Goal: Task Accomplishment & Management: Complete application form

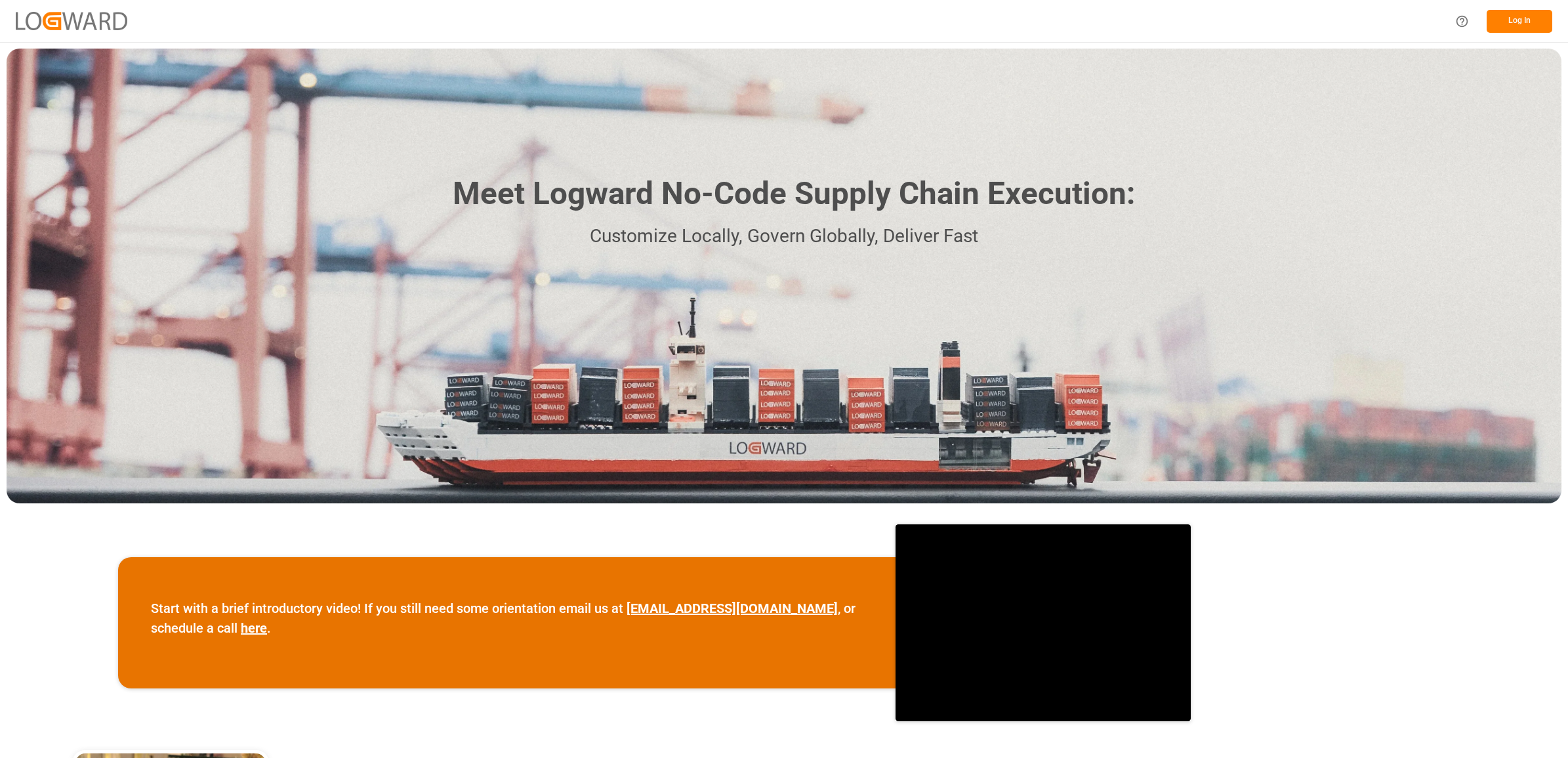
click at [1523, 19] on button "Log In" at bounding box center [1519, 22] width 65 height 23
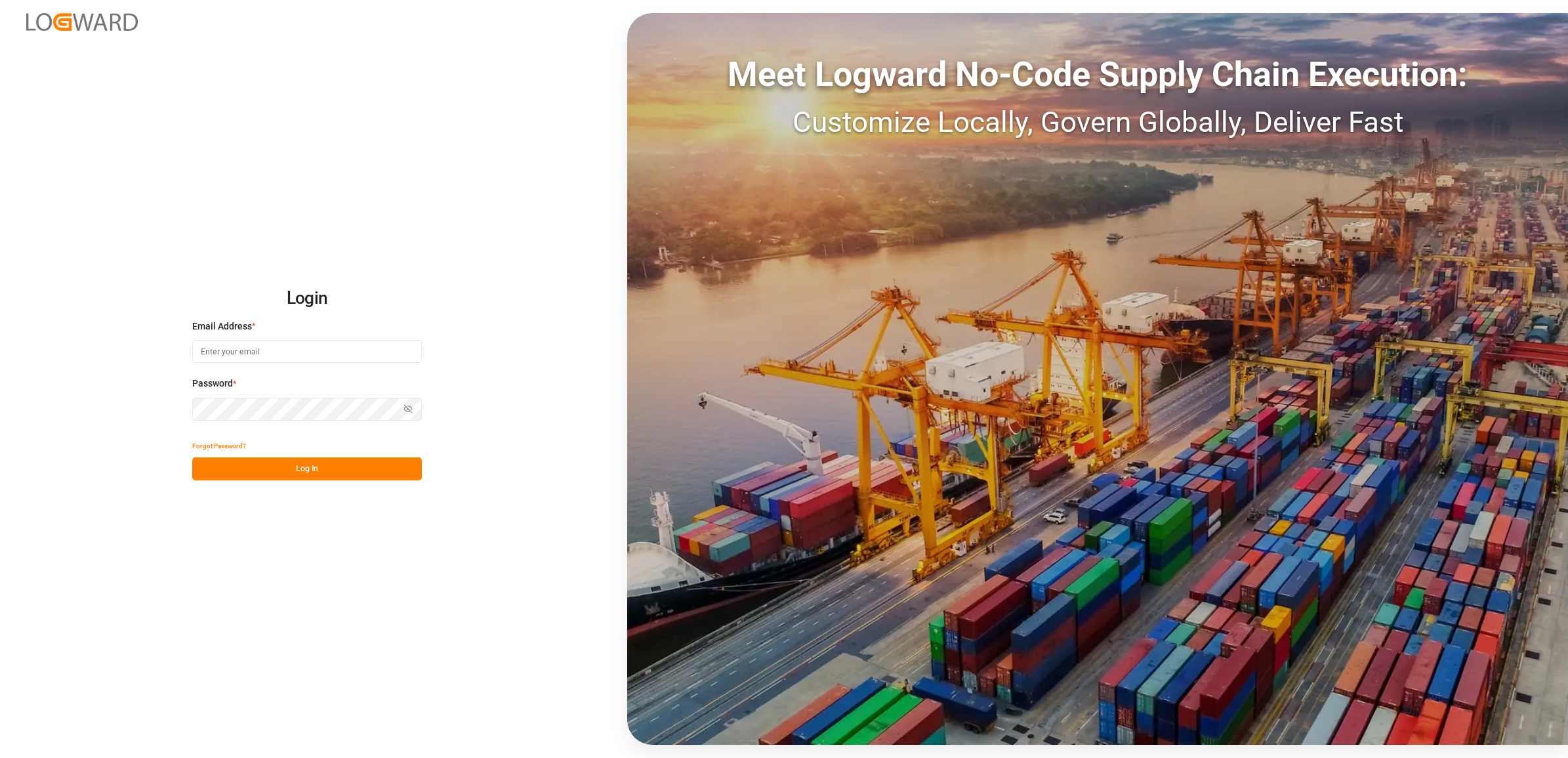
click at [279, 356] on input at bounding box center [308, 351] width 230 height 23
click at [279, 356] on input "j" at bounding box center [308, 351] width 230 height 23
type input "[PERSON_NAME][EMAIL_ADDRESS][DOMAIN_NAME]"
click at [294, 477] on button "Log In" at bounding box center [308, 468] width 230 height 23
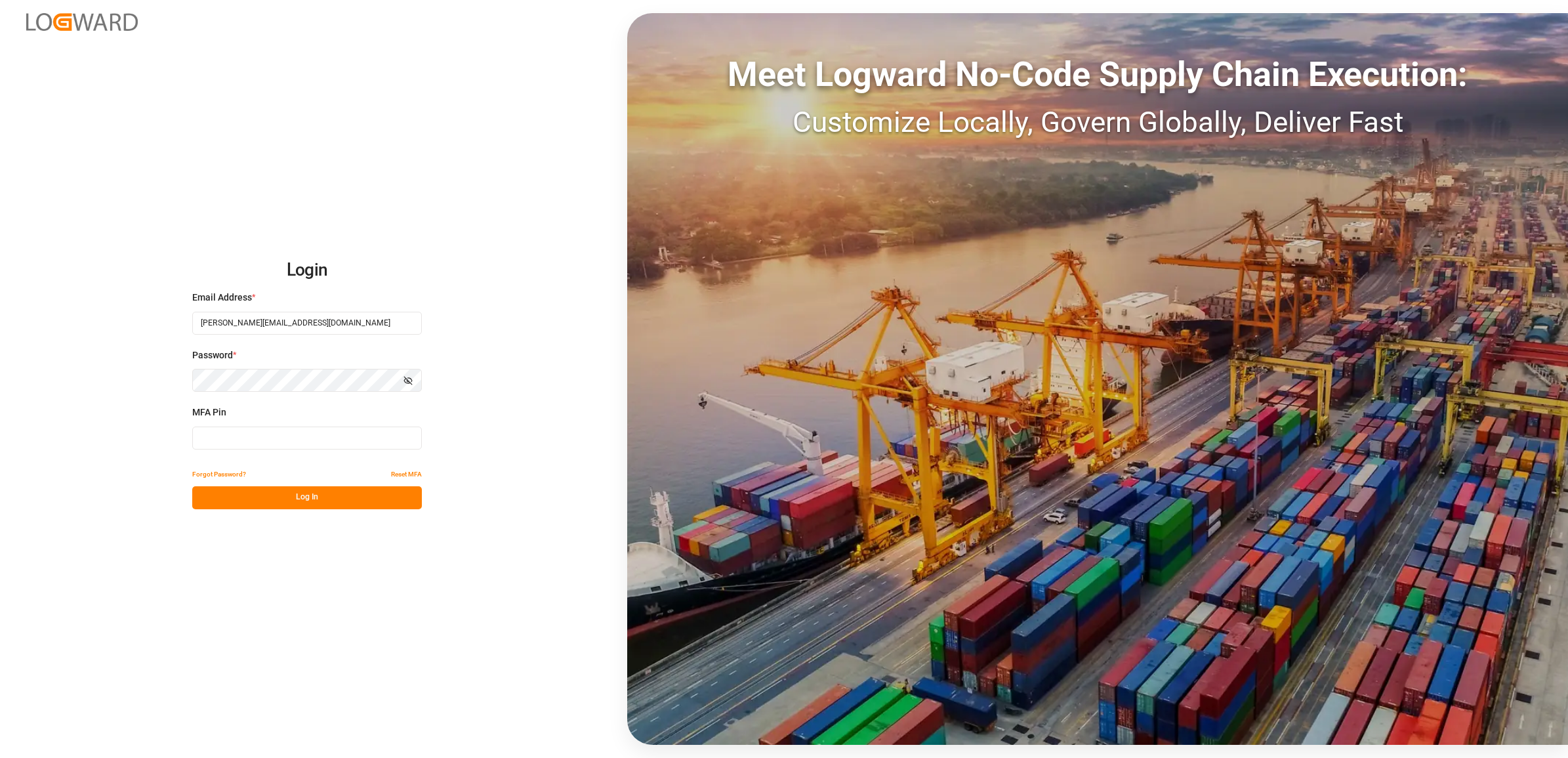
click at [263, 435] on input at bounding box center [308, 438] width 230 height 23
type input "653291"
click at [338, 505] on button "Log In" at bounding box center [308, 498] width 230 height 23
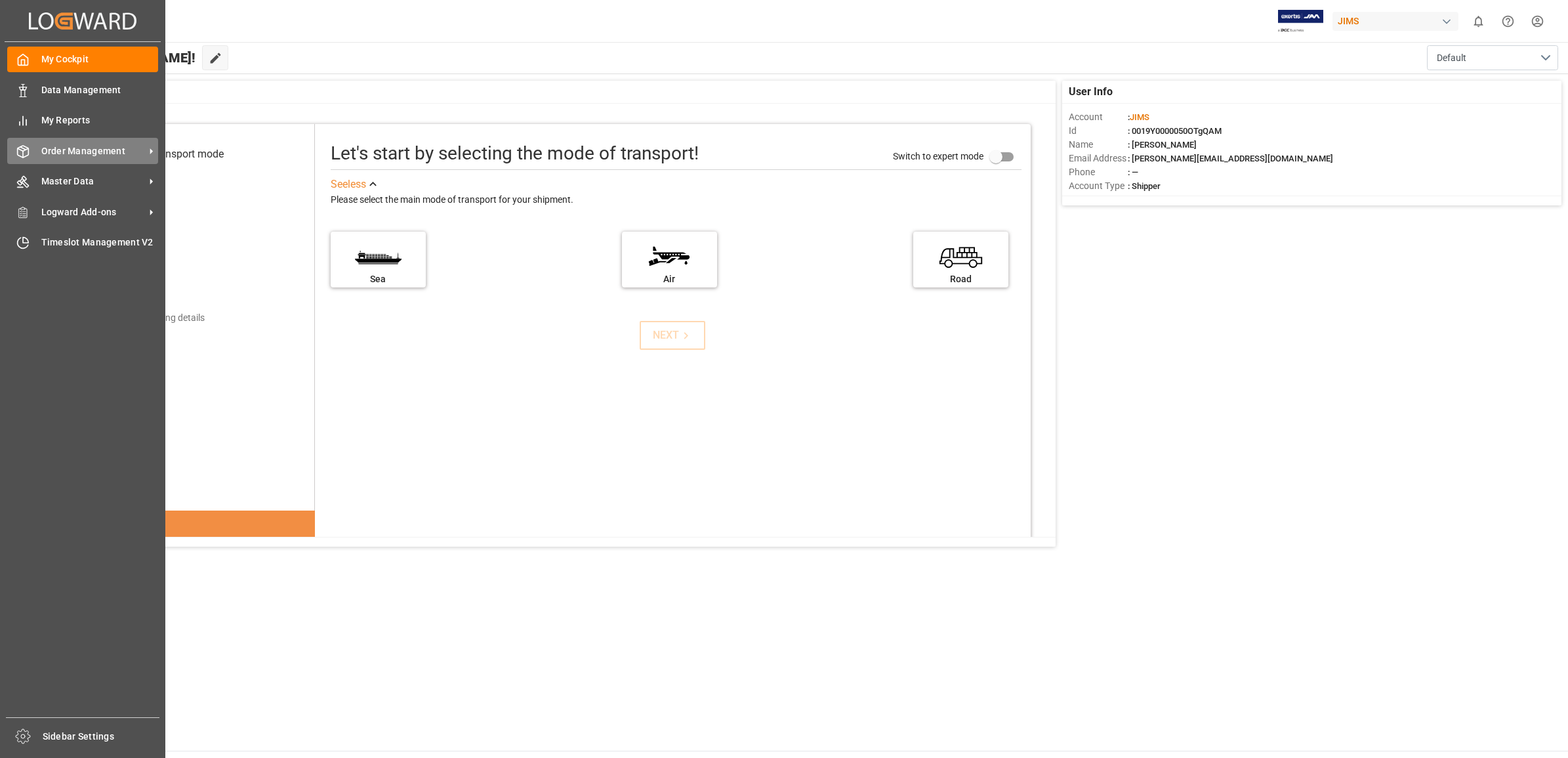
click at [91, 149] on span "Order Management" at bounding box center [93, 151] width 103 height 14
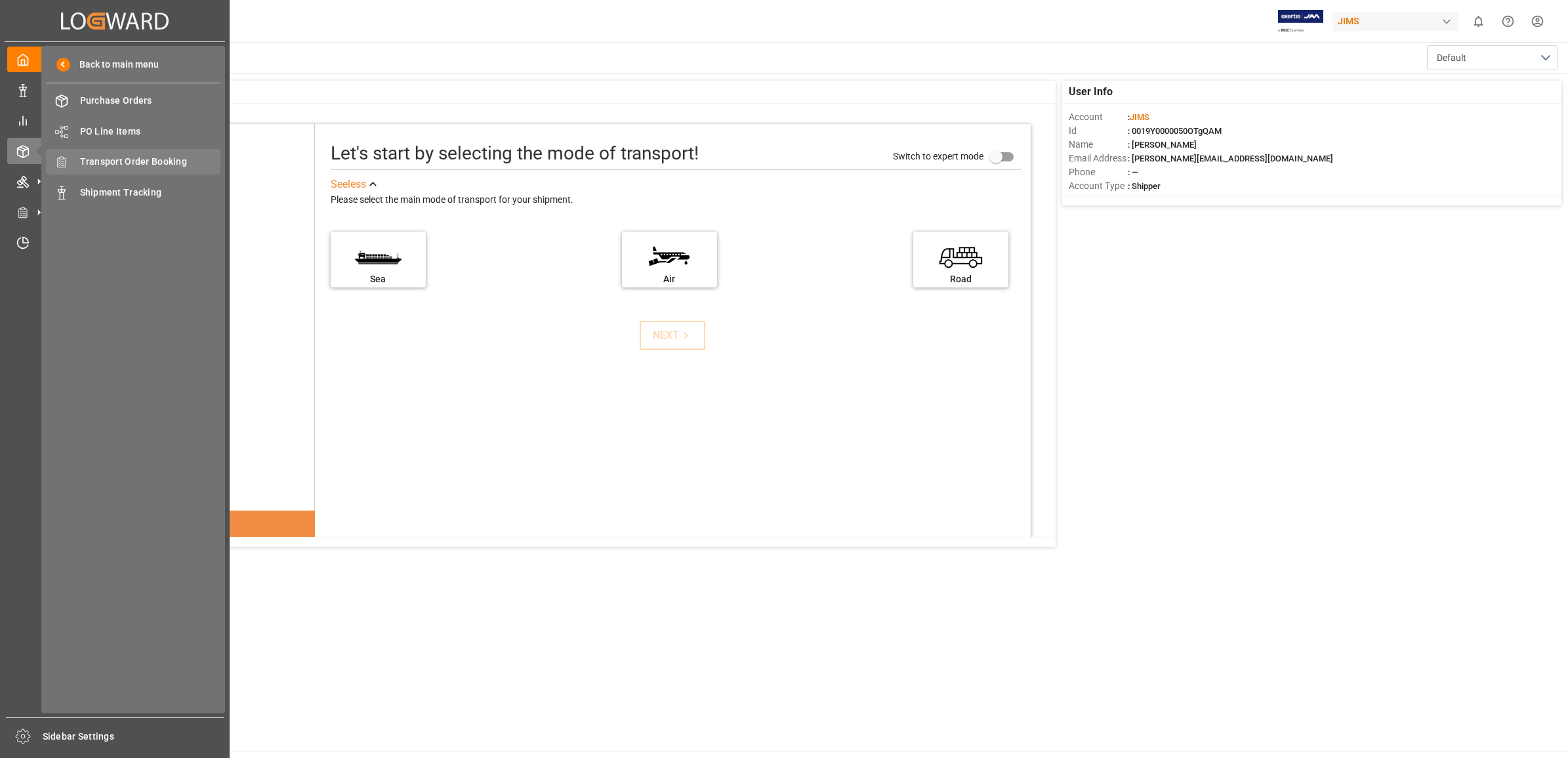
click at [138, 162] on span "Transport Order Booking" at bounding box center [150, 161] width 141 height 14
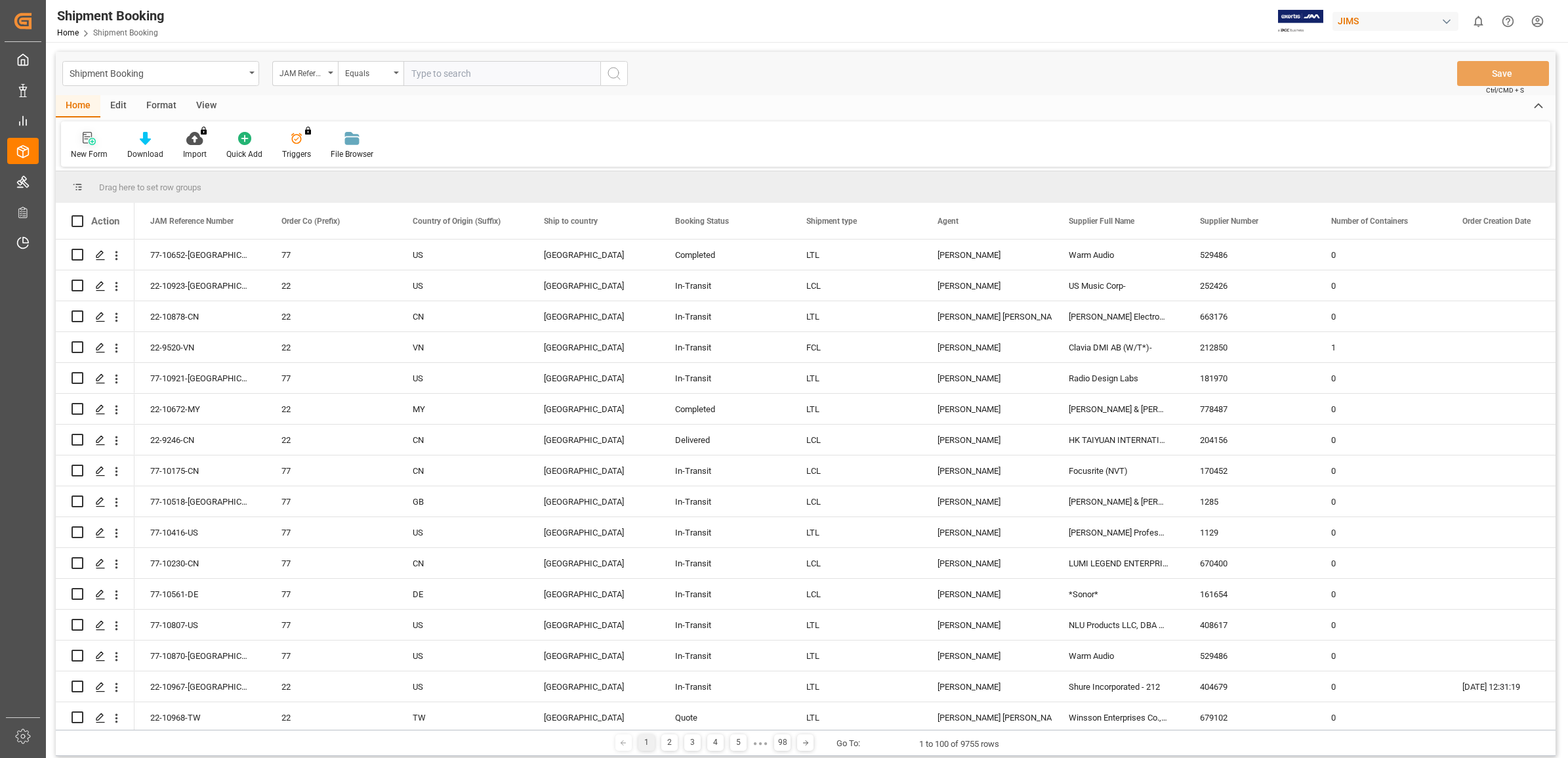
click at [86, 149] on div "New Form" at bounding box center [89, 154] width 37 height 11
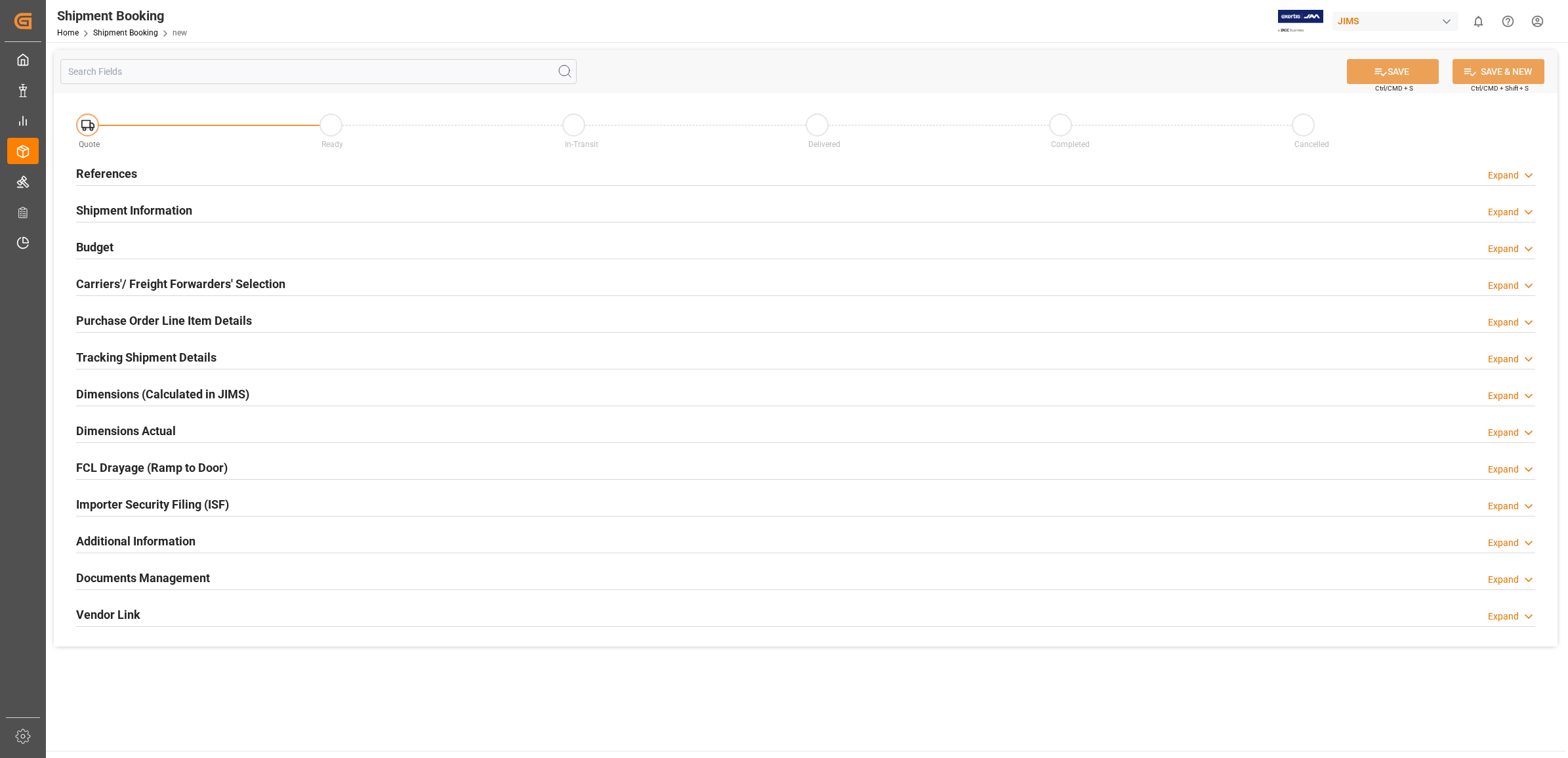
click at [94, 175] on h2 "References" at bounding box center [106, 173] width 61 height 18
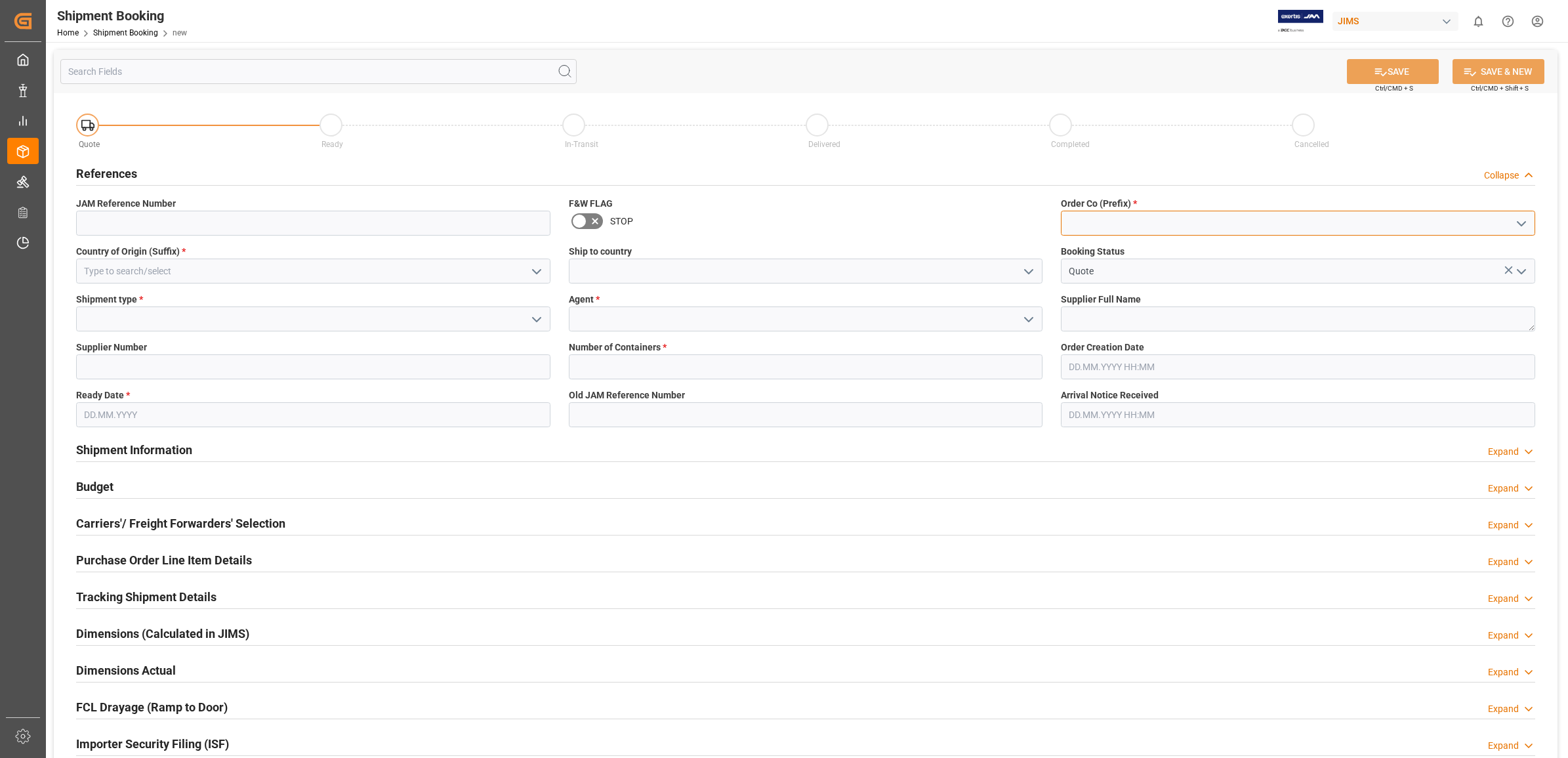
click at [1508, 221] on input at bounding box center [1298, 223] width 474 height 25
click at [1526, 224] on icon "open menu" at bounding box center [1522, 223] width 16 height 16
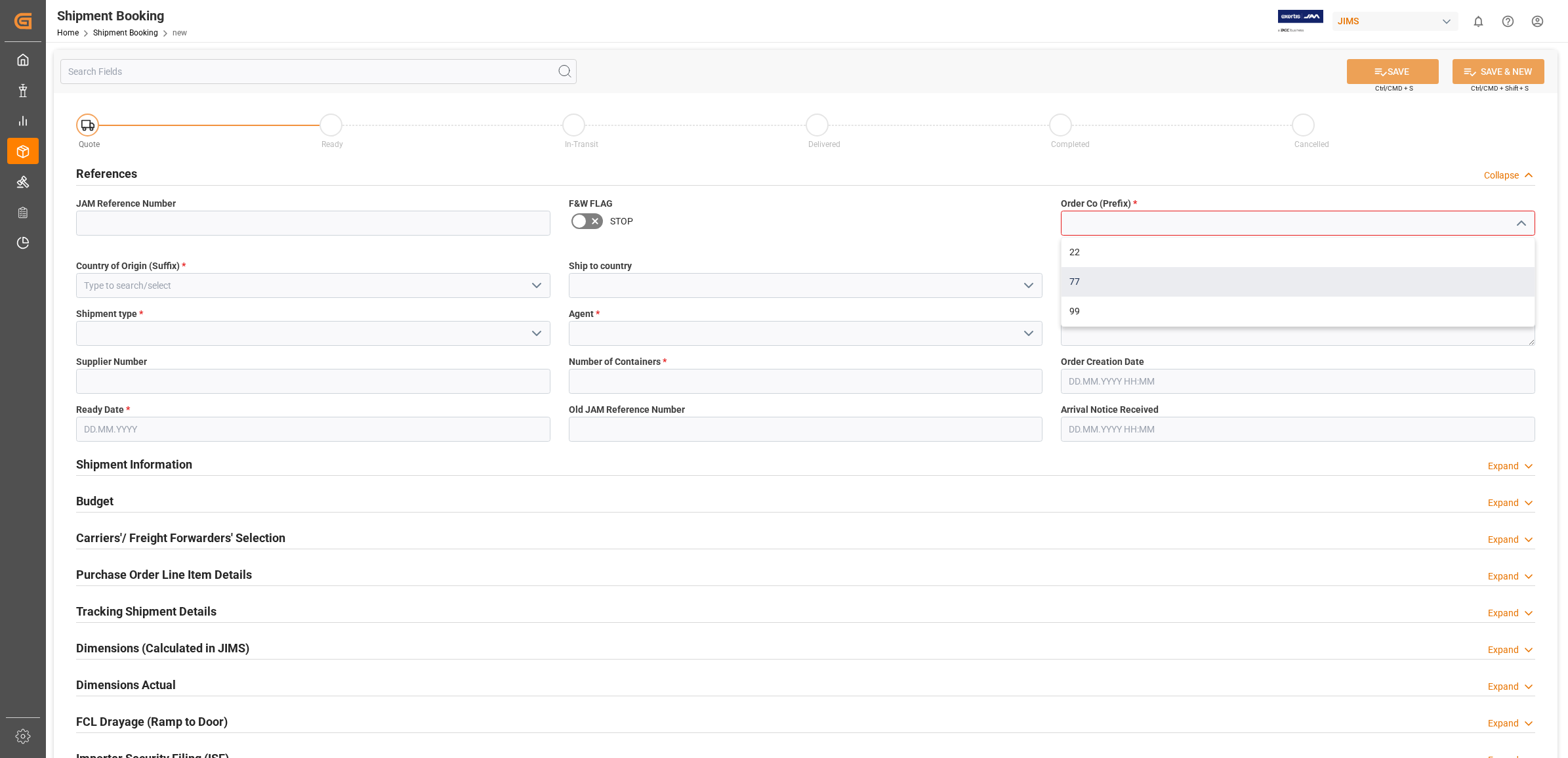
click at [1100, 285] on div "77" at bounding box center [1298, 282] width 473 height 29
type input "77"
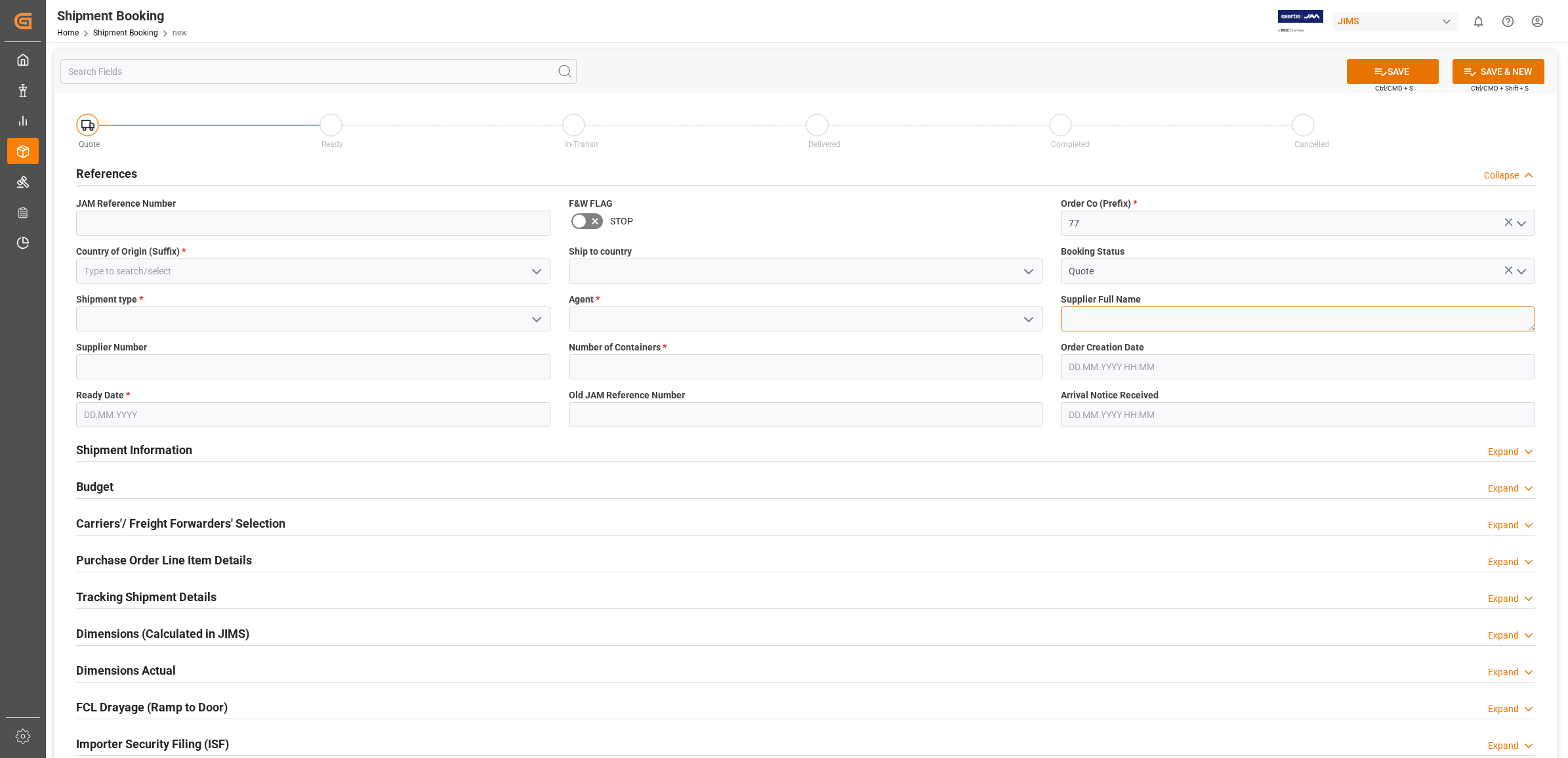
click at [1106, 310] on textarea at bounding box center [1298, 318] width 474 height 25
type textarea "HPAV"
click at [1018, 322] on button "open menu" at bounding box center [1028, 319] width 19 height 20
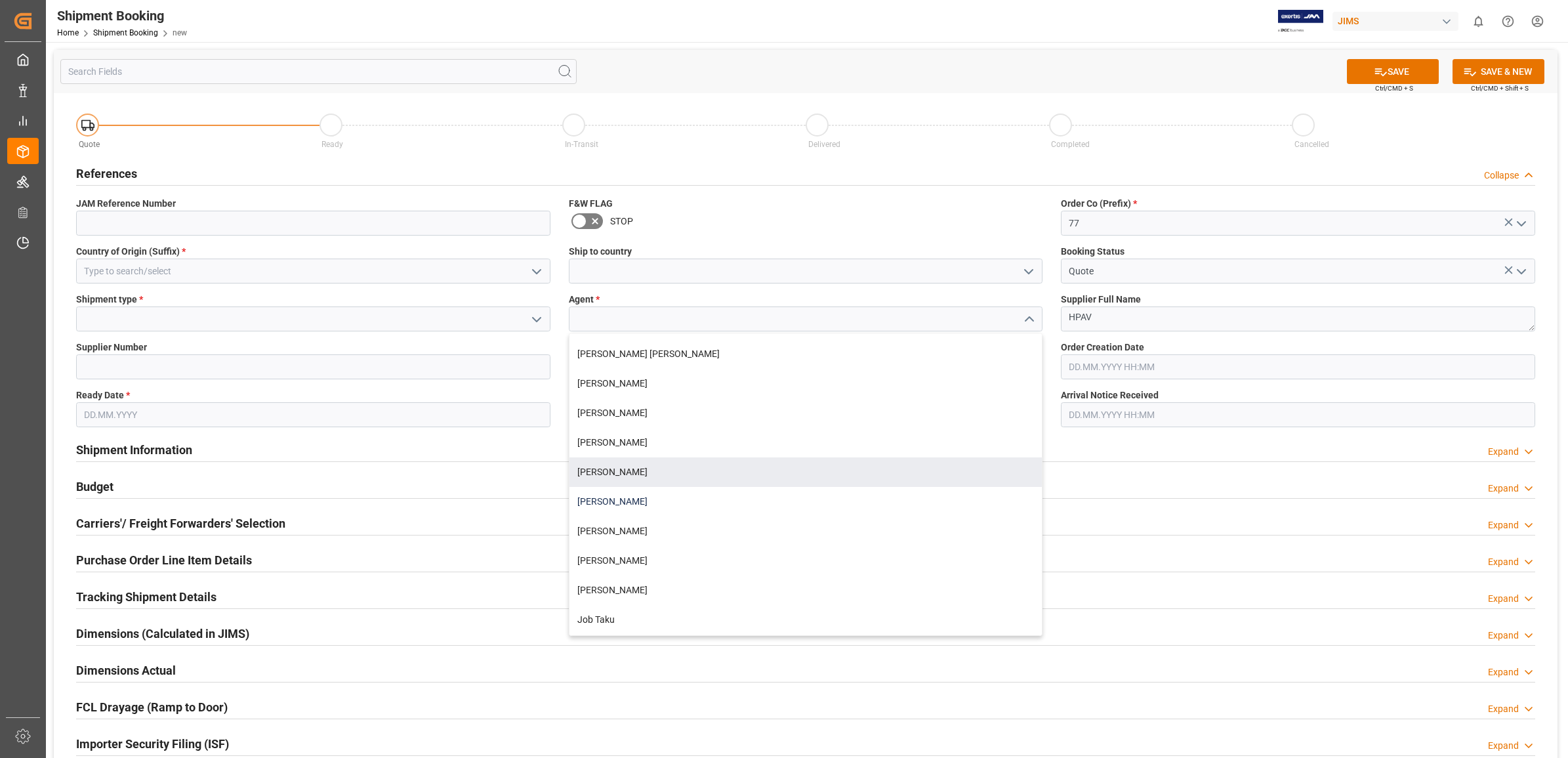
scroll to position [164, 0]
click at [633, 481] on div "[PERSON_NAME]" at bounding box center [806, 479] width 473 height 29
type input "[PERSON_NAME]"
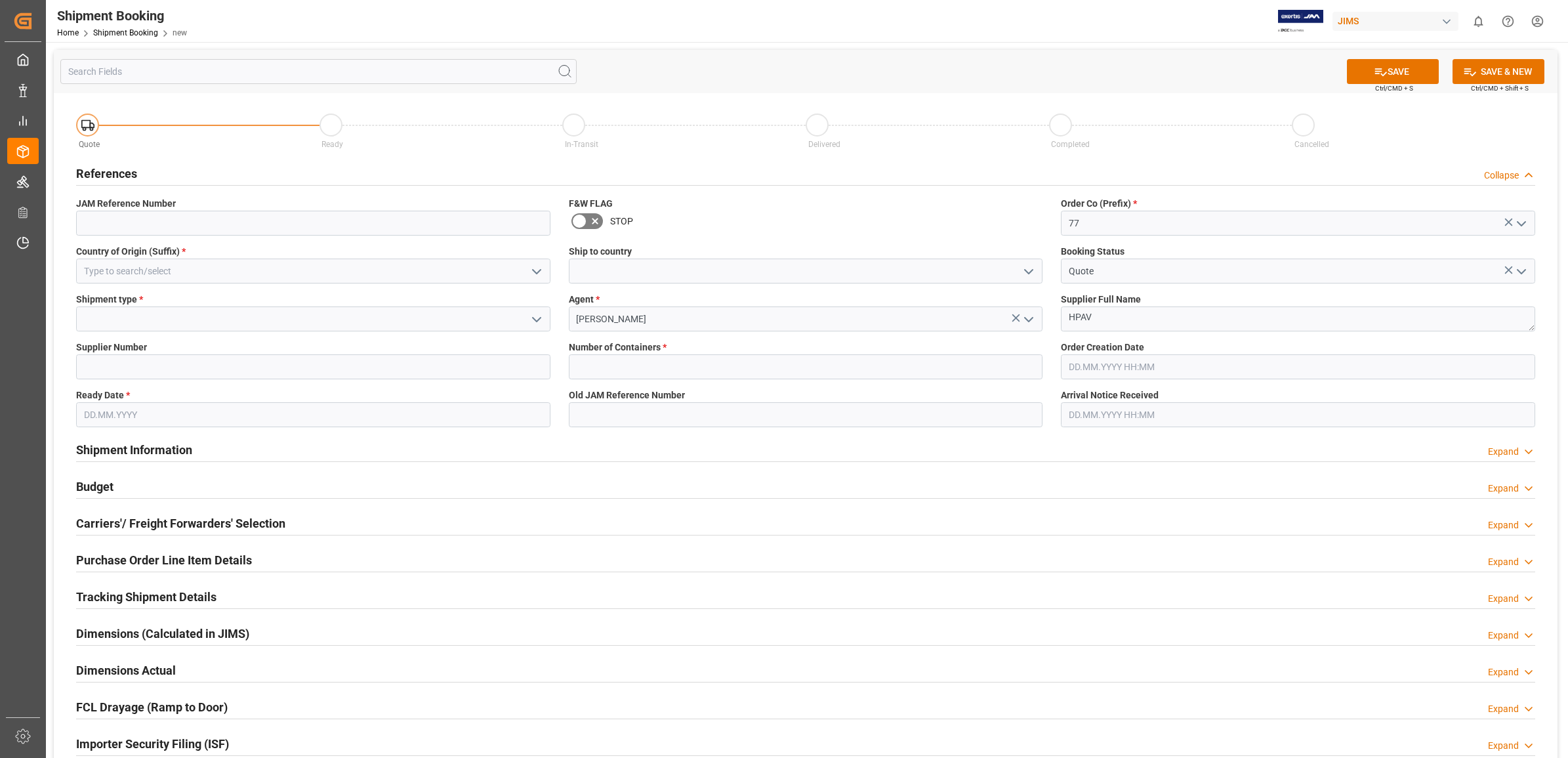
click at [536, 321] on icon "open menu" at bounding box center [537, 320] width 16 height 16
click at [152, 405] on div "LTL" at bounding box center [313, 407] width 473 height 29
type input "LTL"
click at [308, 367] on input at bounding box center [313, 366] width 474 height 25
type input "225643"
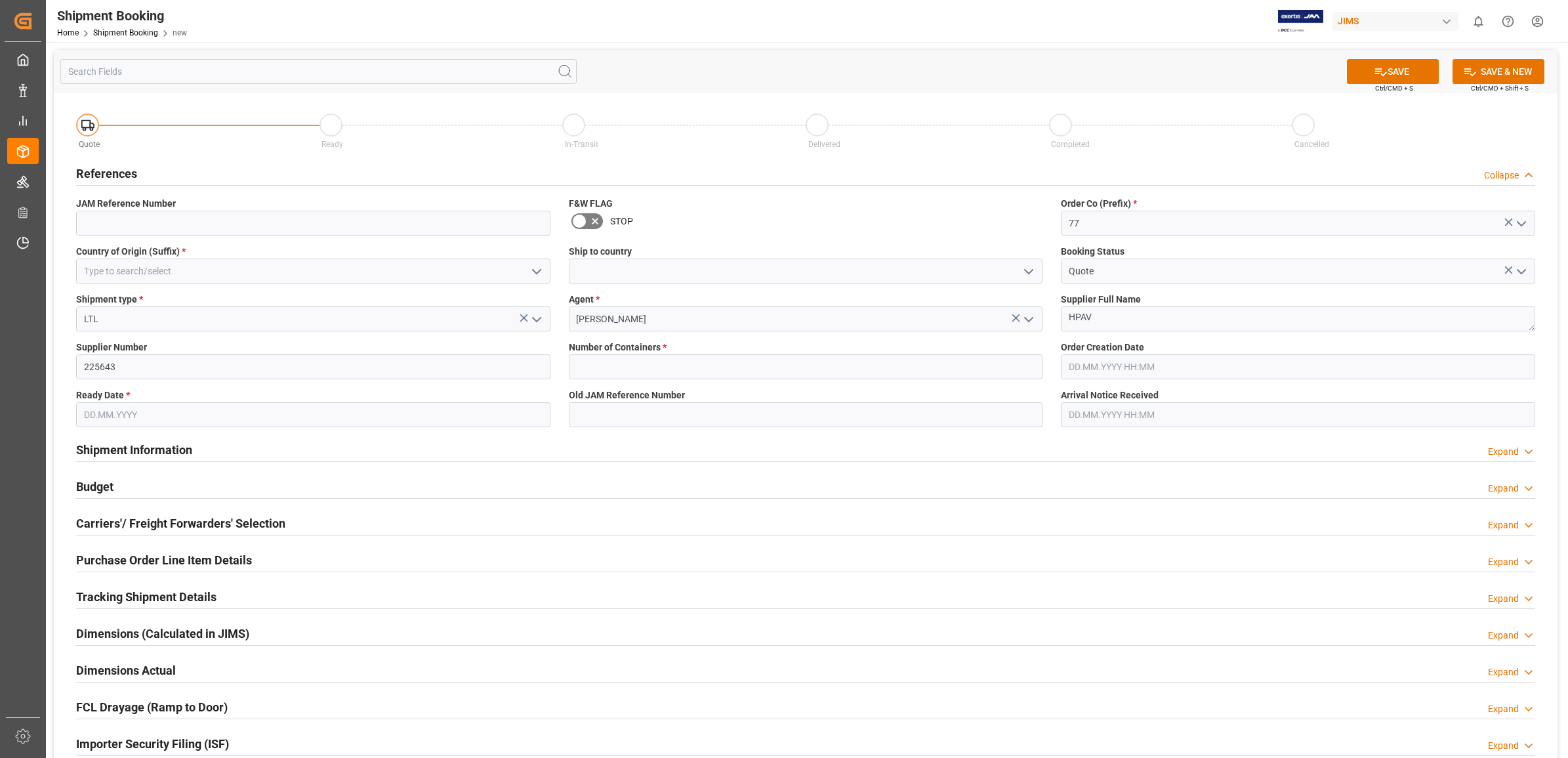
click at [289, 420] on input "text" at bounding box center [313, 415] width 474 height 25
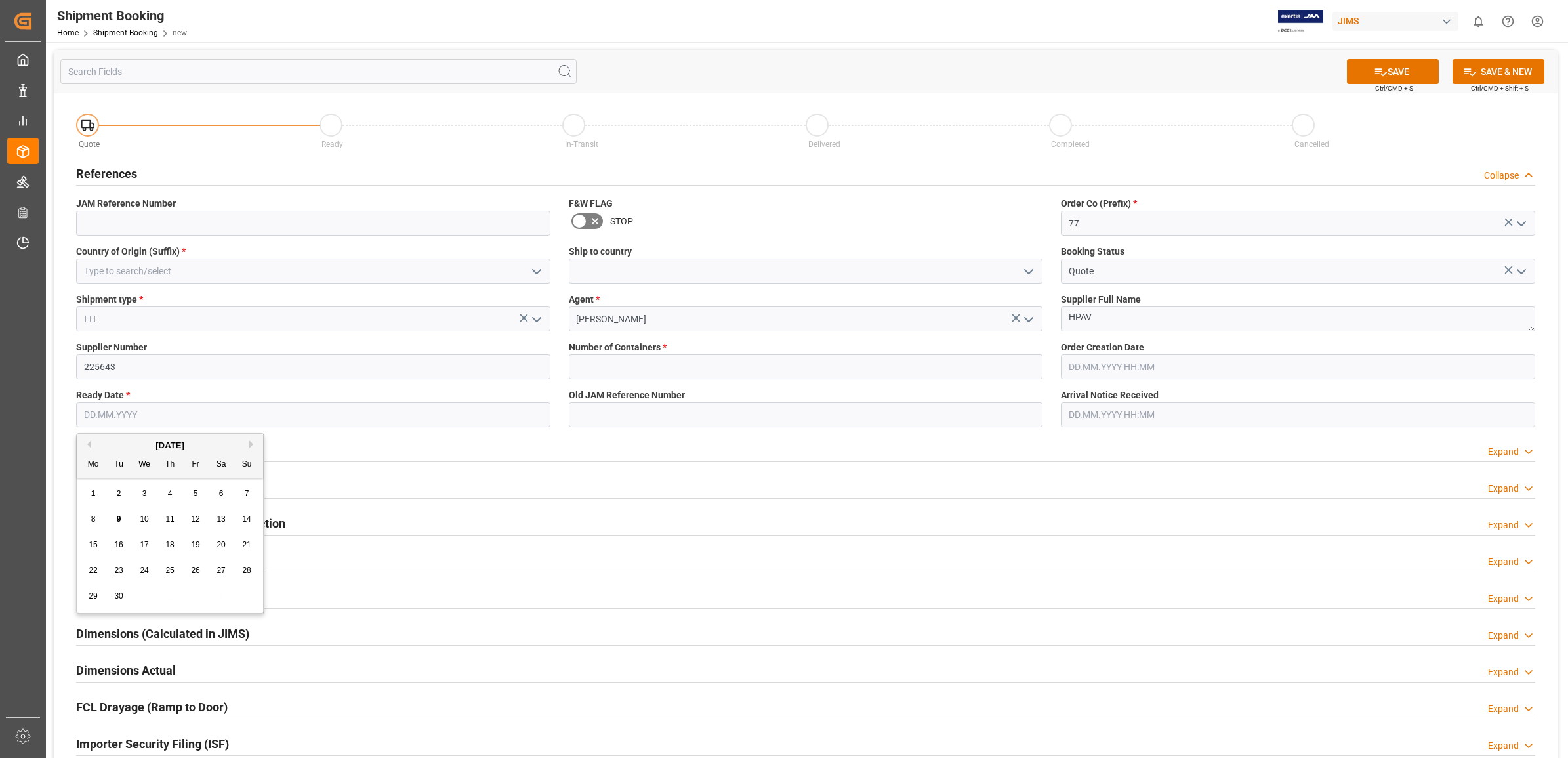
type input "[DATE]"
type input "77-10570-[GEOGRAPHIC_DATA]"
type input "GB"
type input "0"
click at [118, 524] on span "9" at bounding box center [119, 519] width 4 height 9
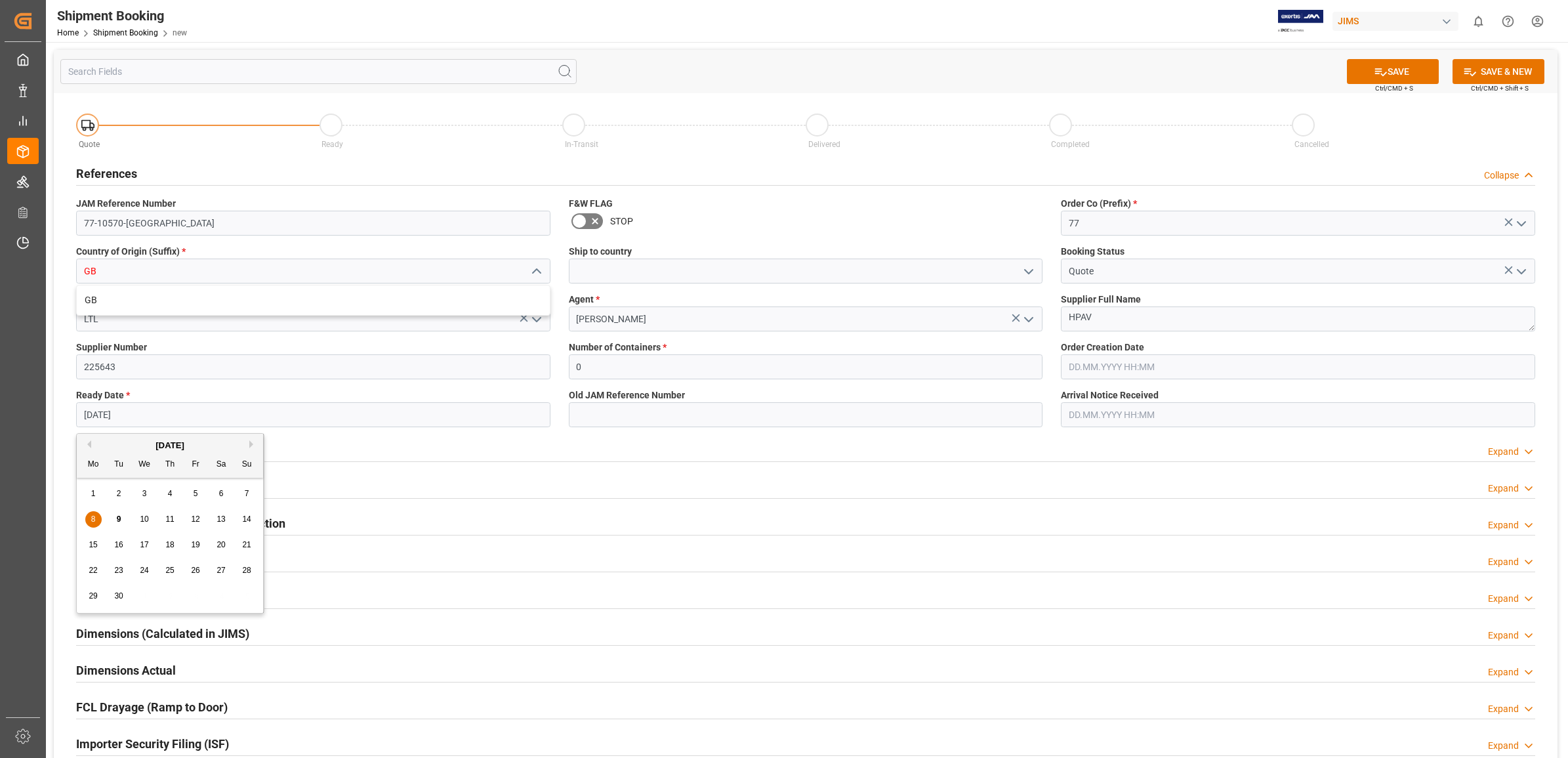
type input "[DATE]"
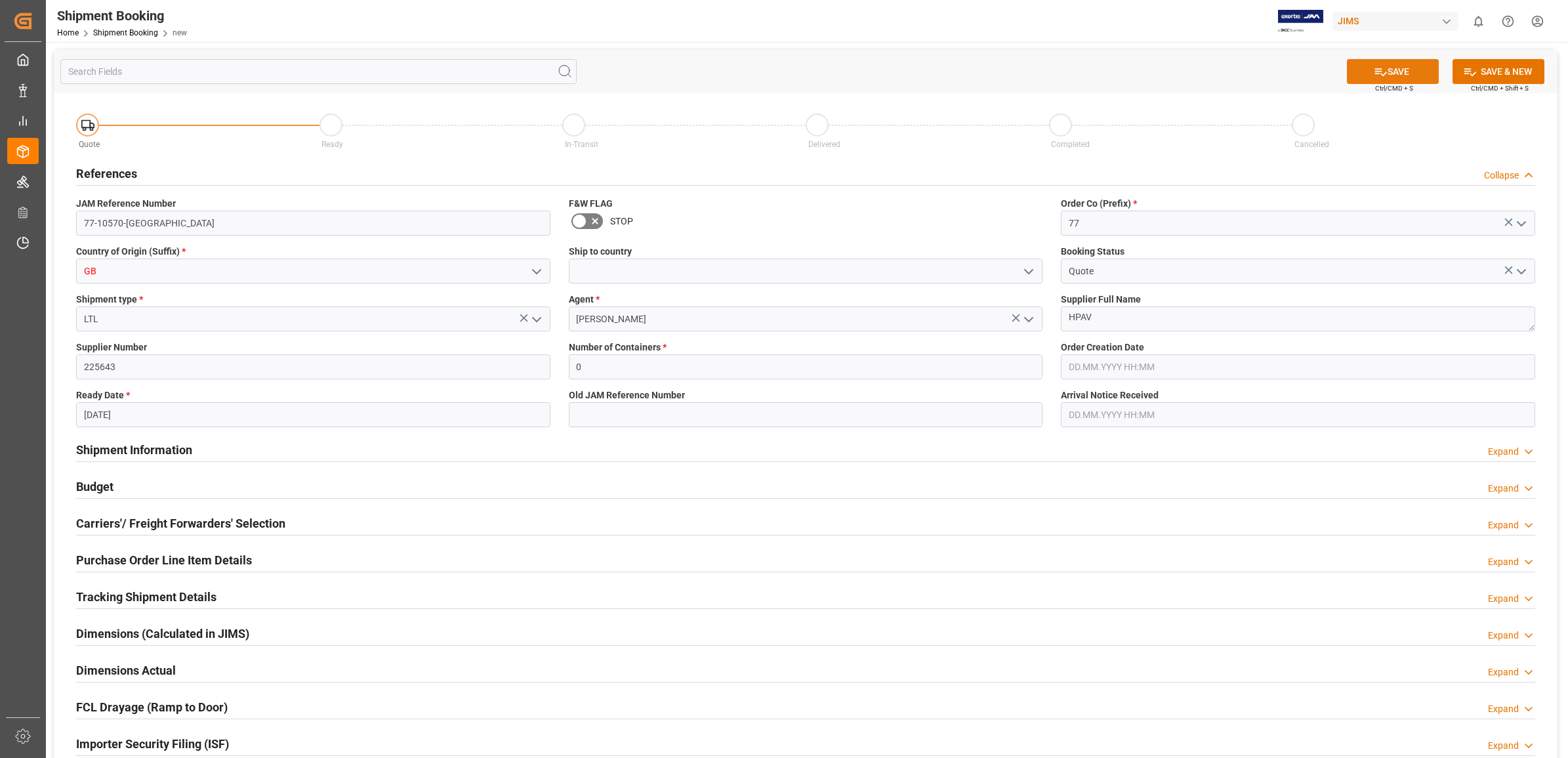
click at [1391, 70] on button "SAVE" at bounding box center [1393, 71] width 92 height 25
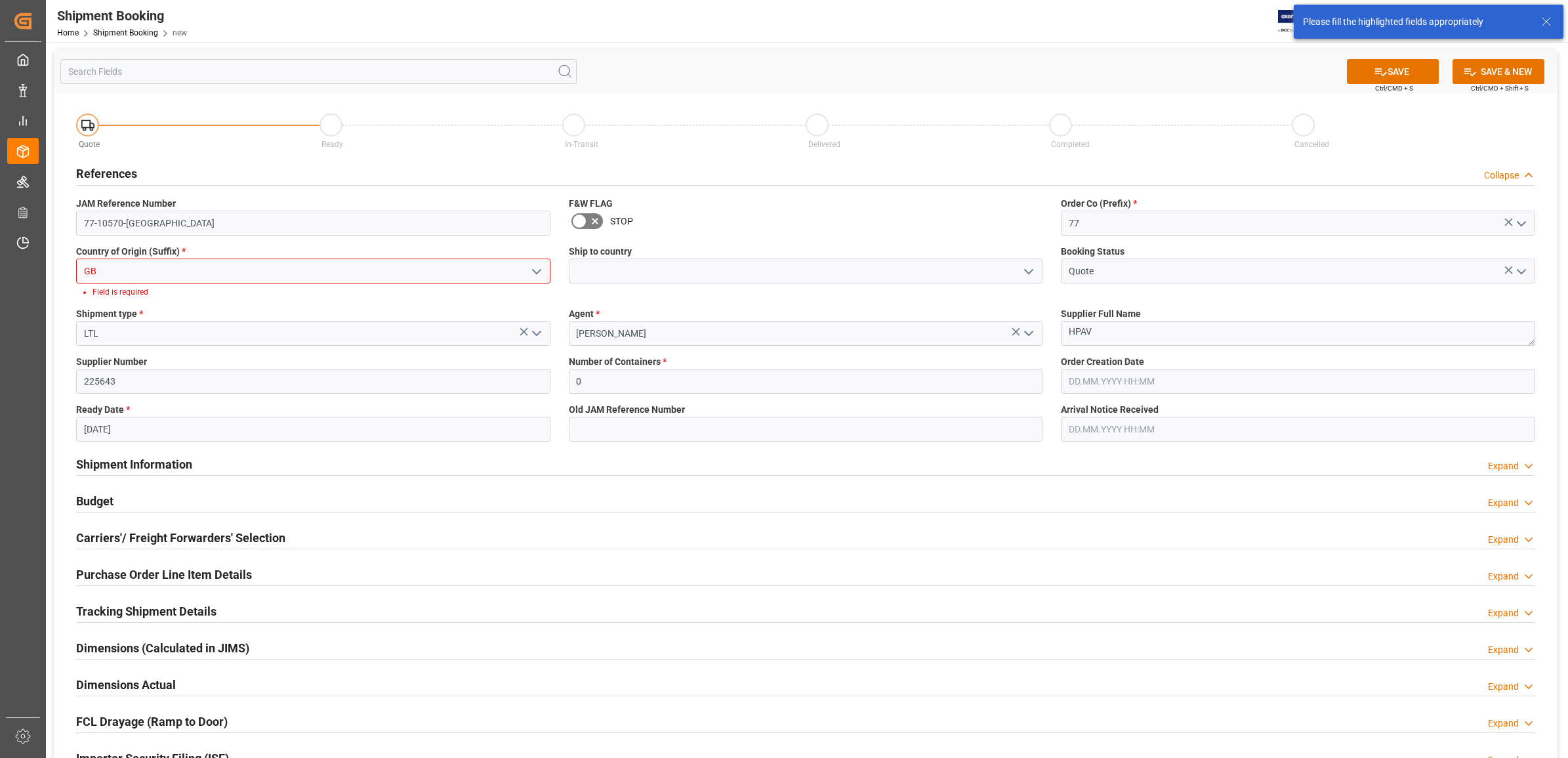
click at [530, 271] on icon "open menu" at bounding box center [537, 272] width 16 height 16
click at [182, 272] on input "GB" at bounding box center [313, 271] width 474 height 25
type input "G"
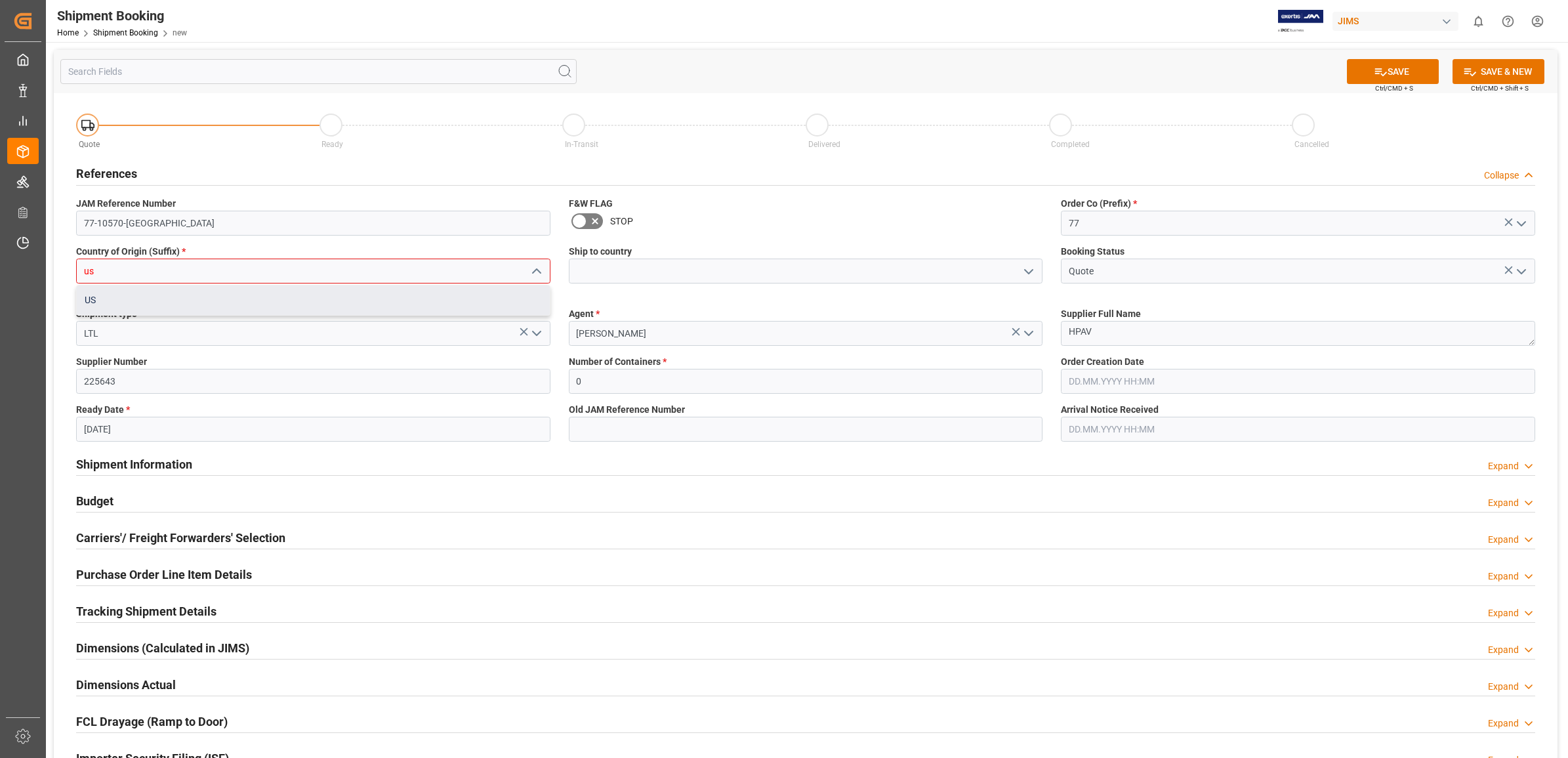
click at [249, 304] on div "US" at bounding box center [313, 300] width 473 height 29
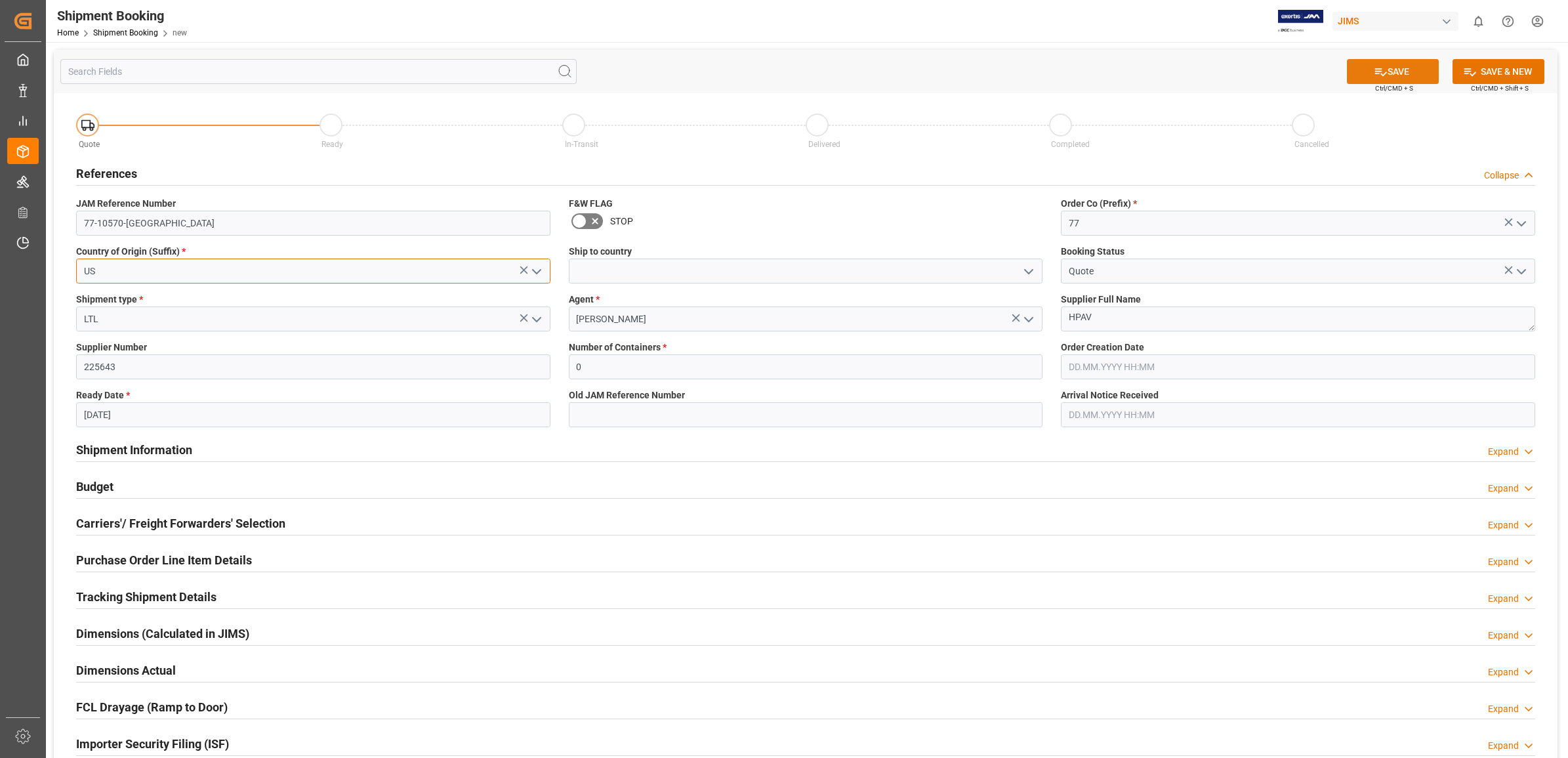
type input "US"
click at [1400, 73] on button "SAVE" at bounding box center [1393, 71] width 92 height 25
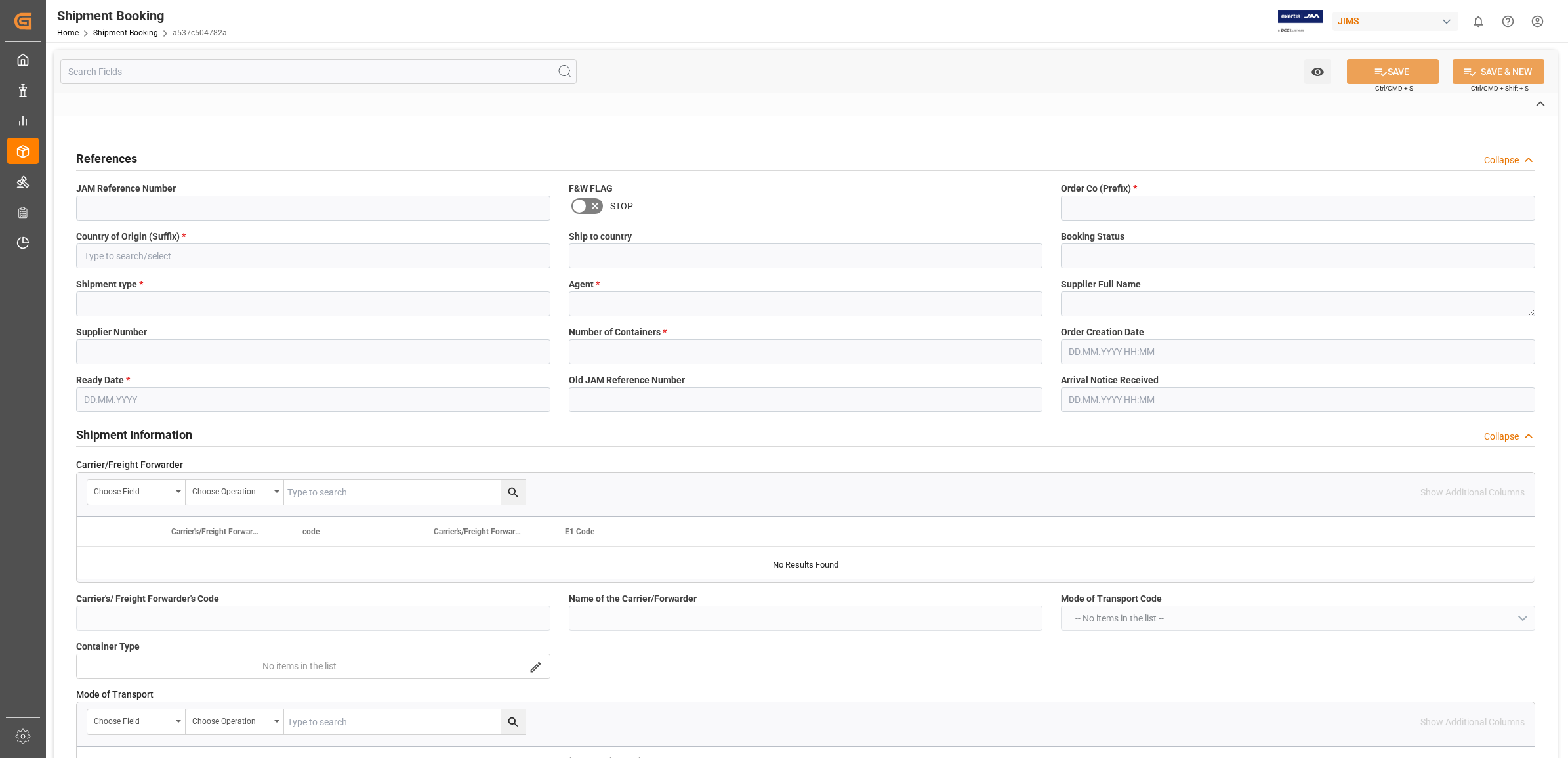
type input "77-10969-US"
type input "77"
type input "US"
type input "Quote"
type input "LTL"
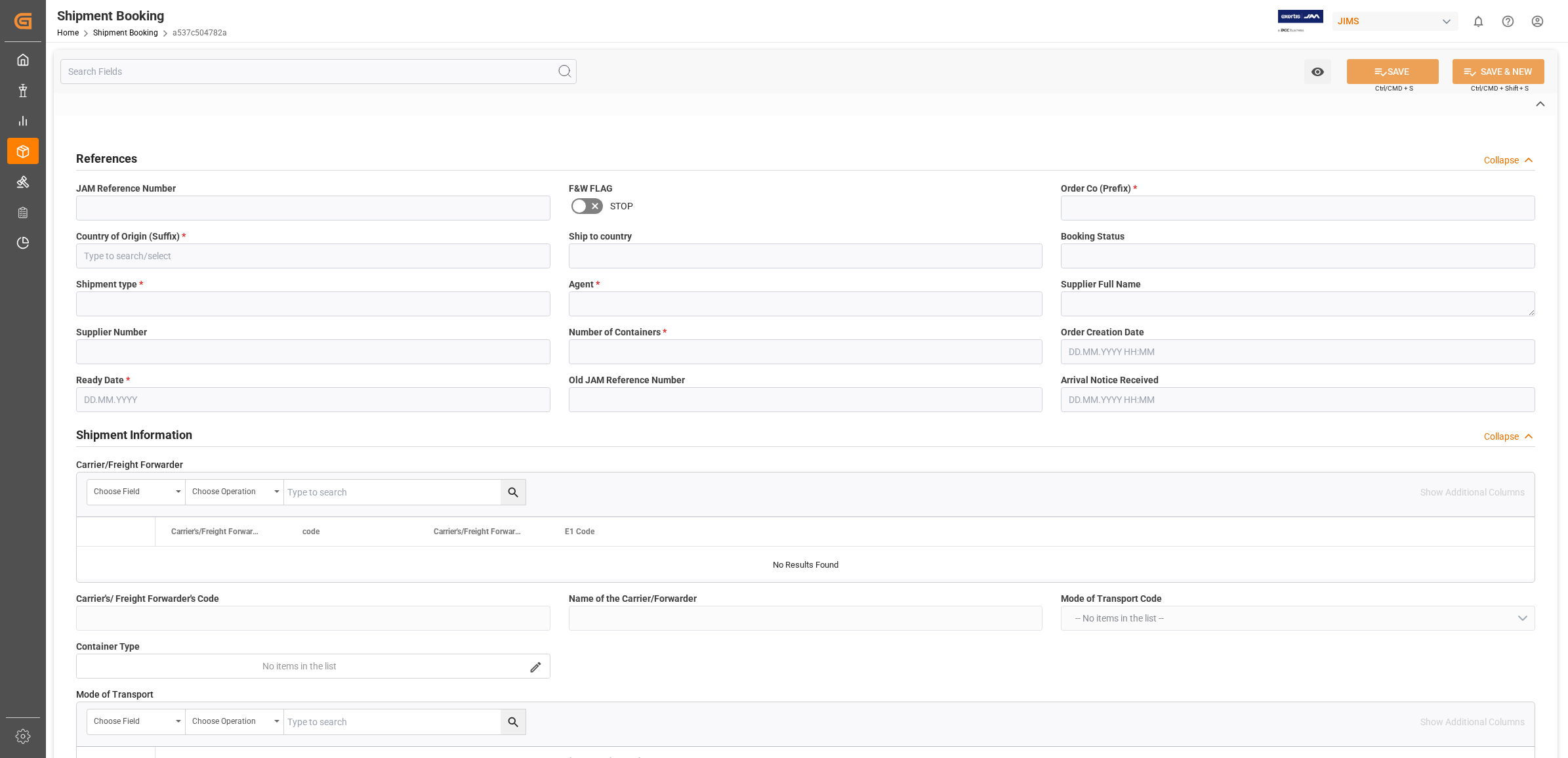
type input "[PERSON_NAME]"
type textarea "HPAV"
type input "225643"
type input "0"
type input "[DATE]"
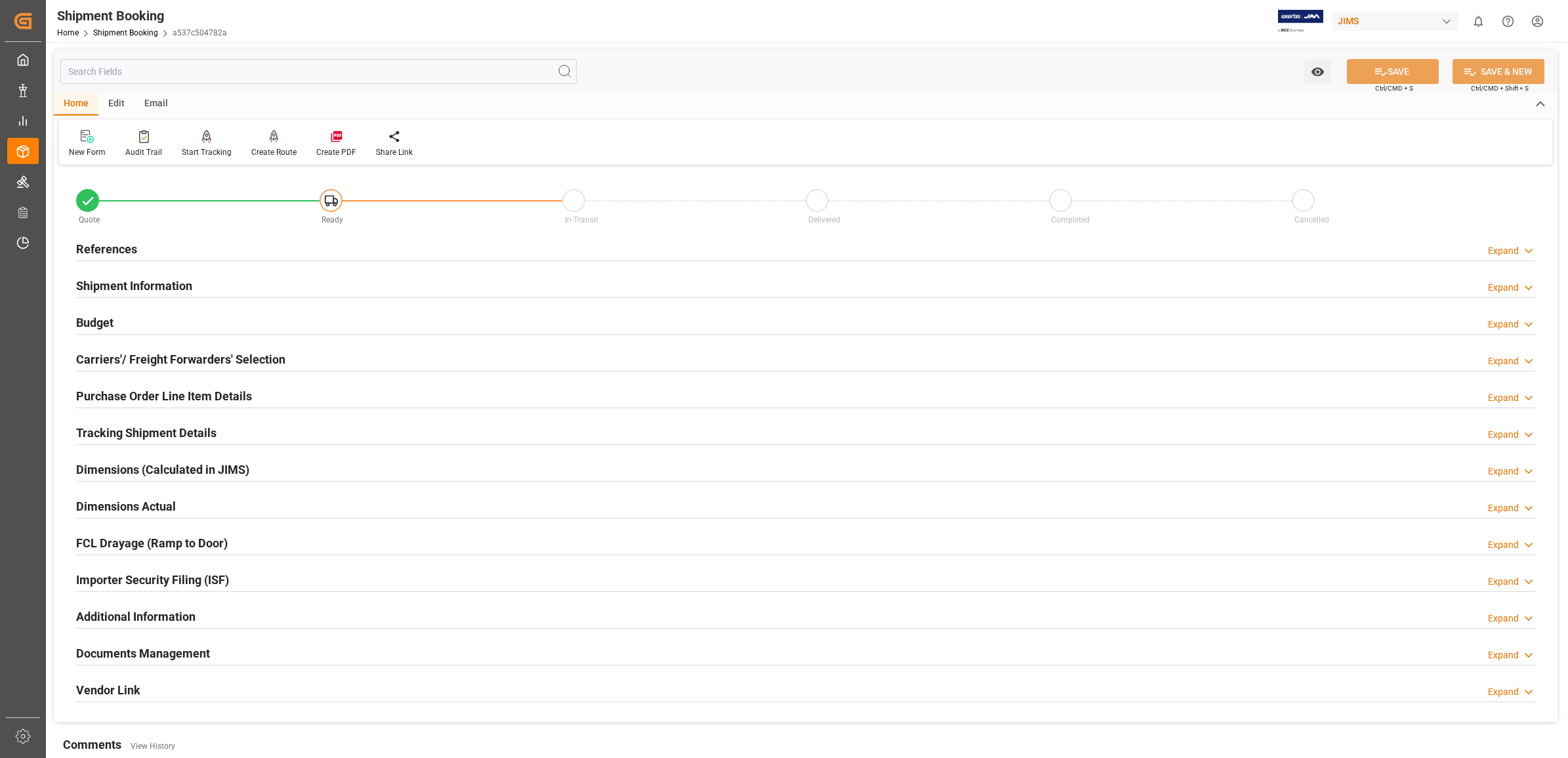
click at [98, 246] on h2 "References" at bounding box center [106, 249] width 61 height 18
